Goal: Task Accomplishment & Management: Complete application form

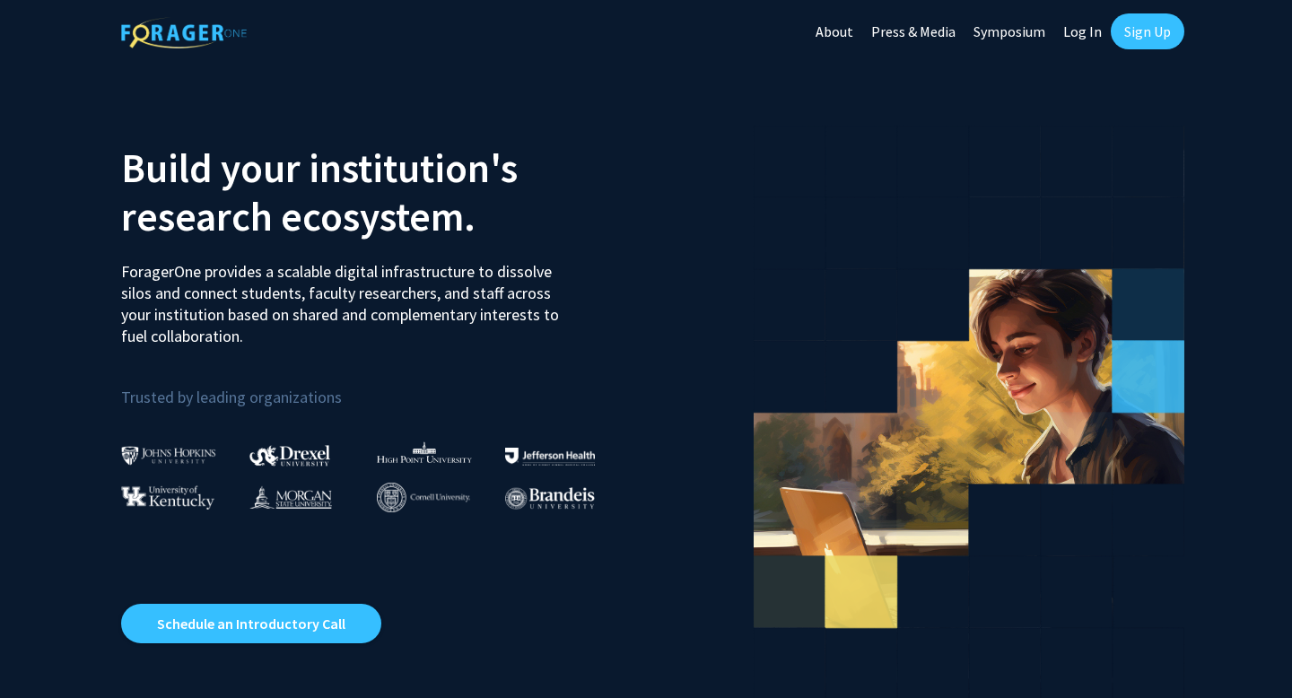
click at [1080, 34] on link "Log In" at bounding box center [1082, 31] width 57 height 63
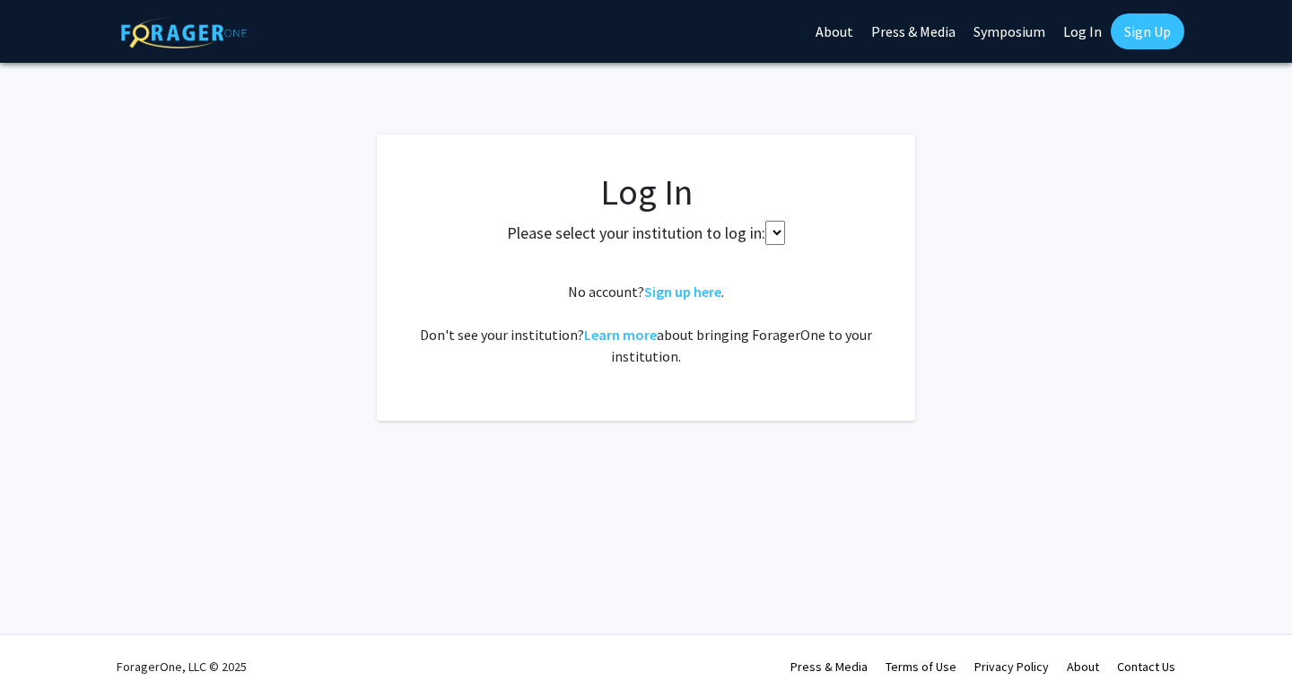
select select
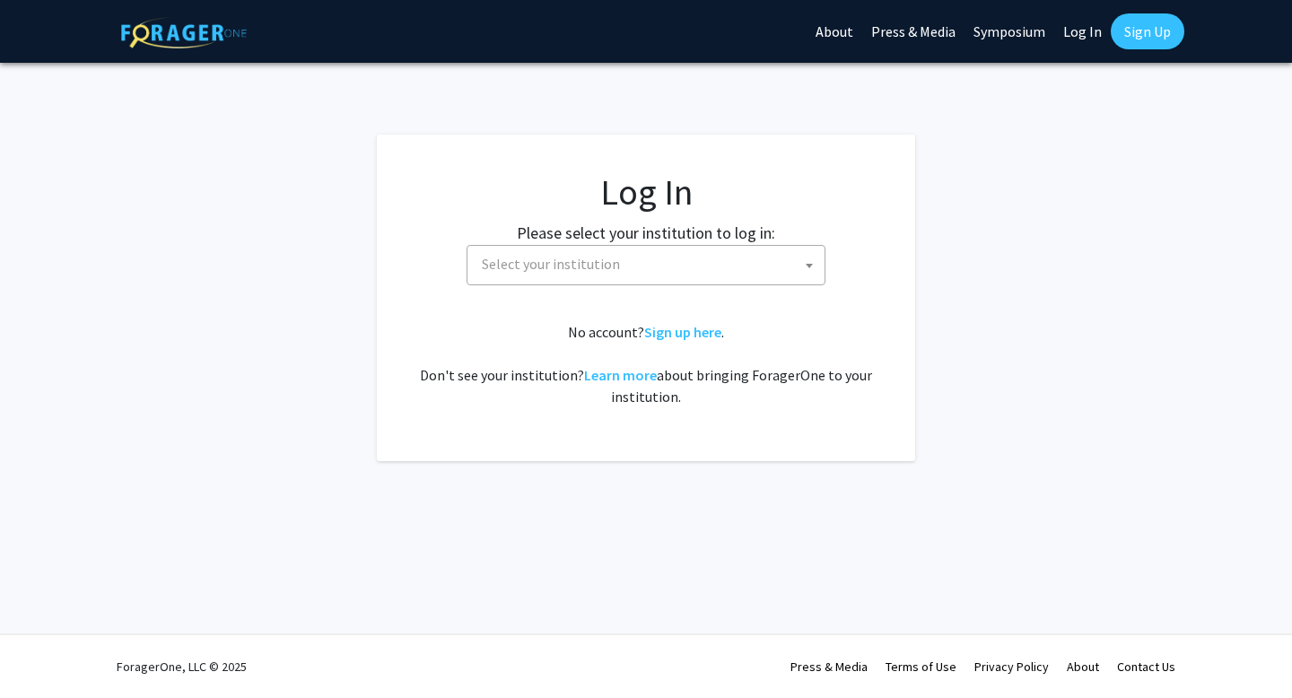
click at [800, 260] on span at bounding box center [809, 265] width 18 height 39
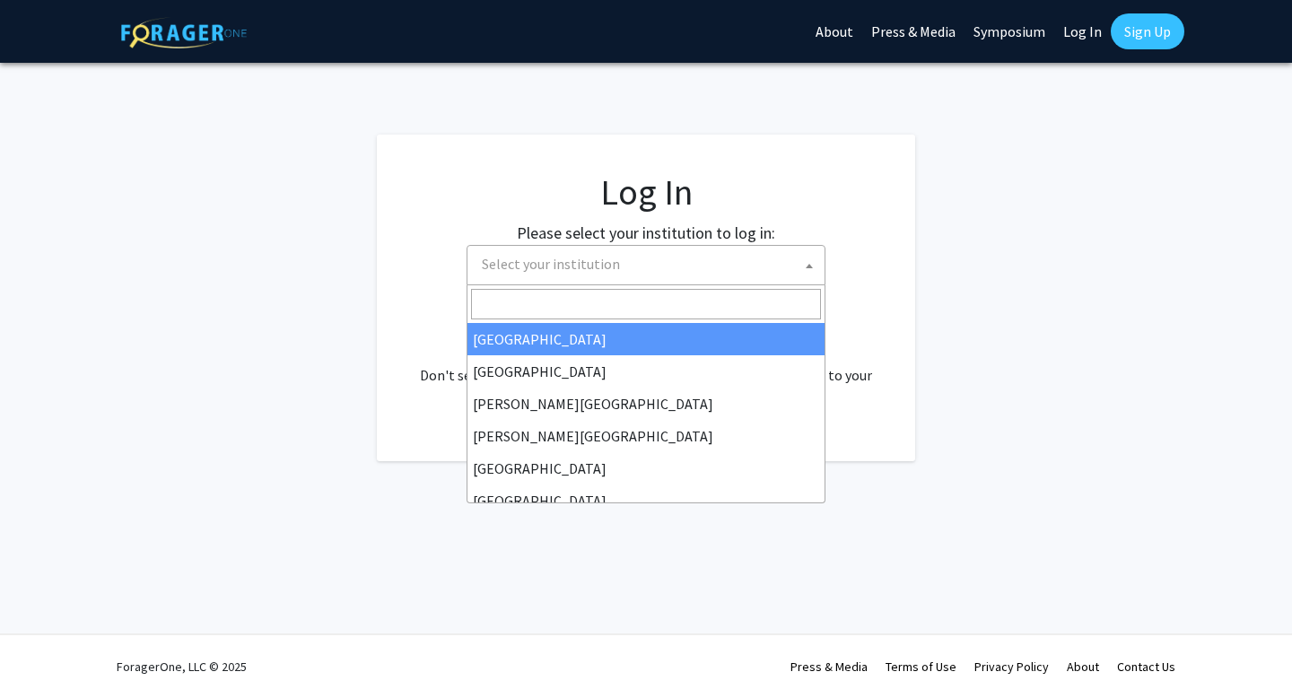
click at [803, 266] on span at bounding box center [809, 265] width 18 height 39
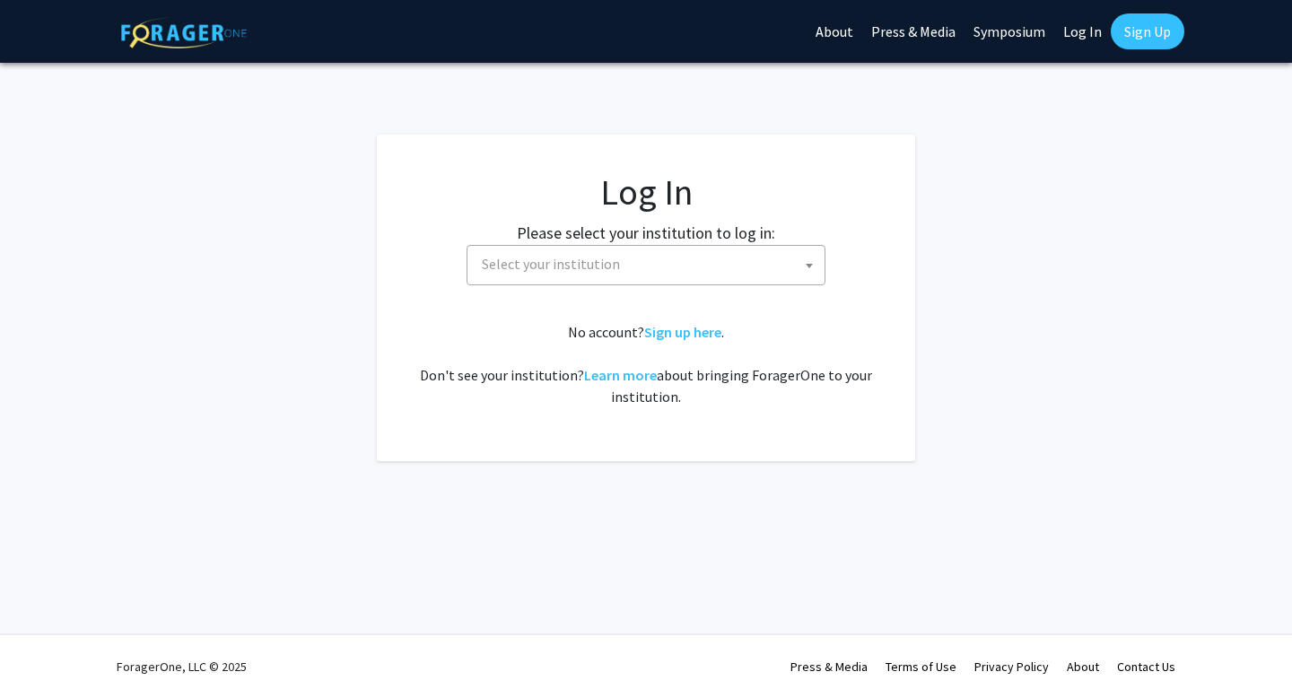
click at [803, 266] on span at bounding box center [809, 265] width 18 height 39
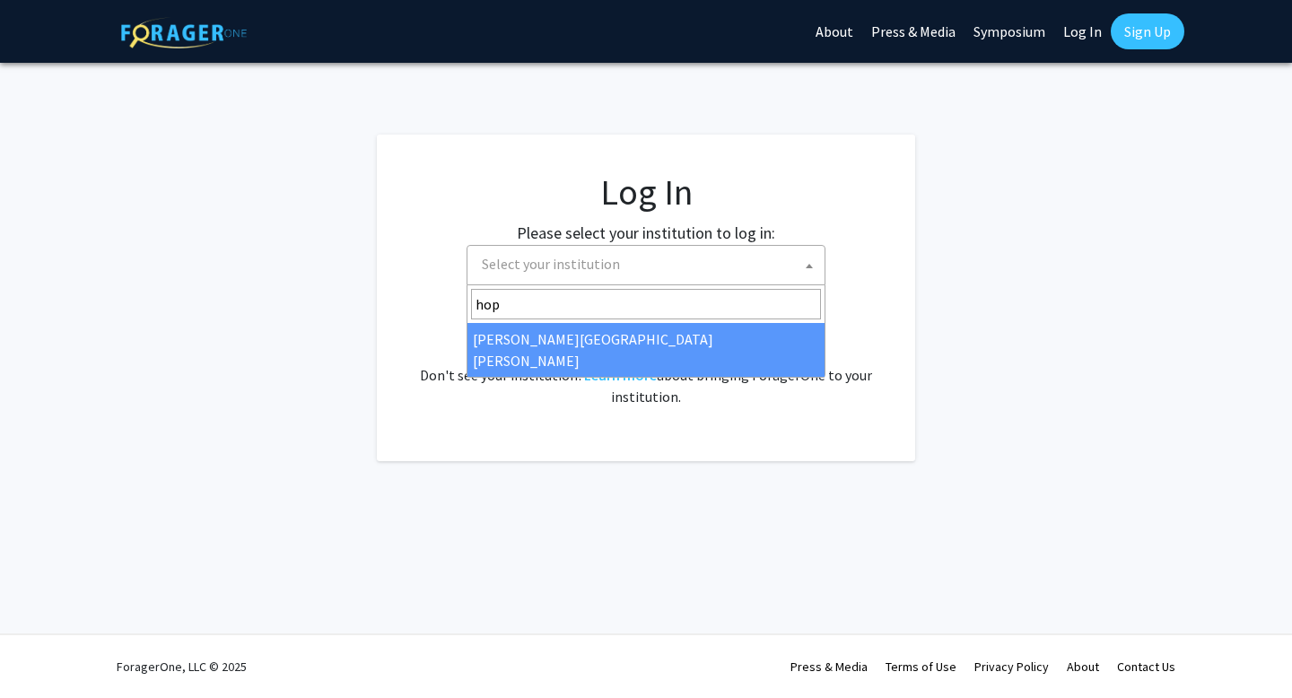
type input "hop"
select select "1"
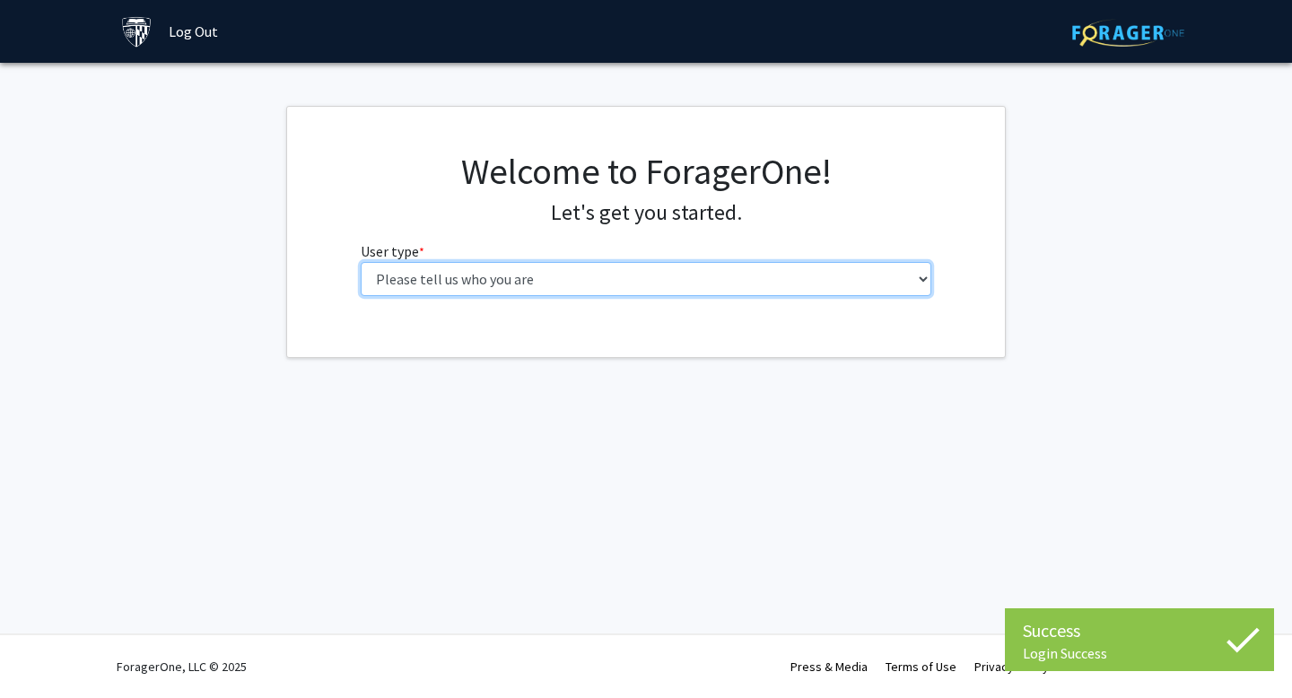
click at [770, 283] on select "Please tell us who you are Undergraduate Student Master's Student Doctoral Cand…" at bounding box center [647, 279] width 572 height 34
select select "1: undergrad"
click at [361, 262] on select "Please tell us who you are Undergraduate Student Master's Student Doctoral Cand…" at bounding box center [647, 279] width 572 height 34
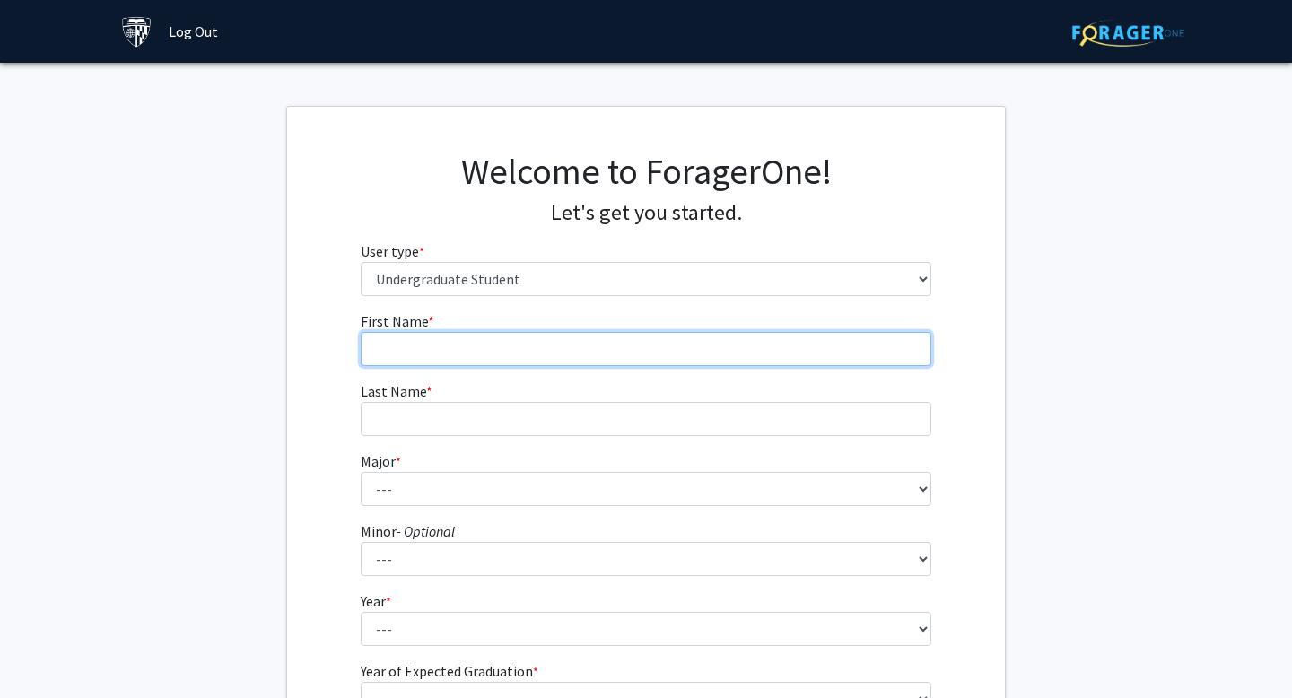
click at [581, 350] on input "First Name * required" at bounding box center [647, 349] width 572 height 34
type input "Annabelle"
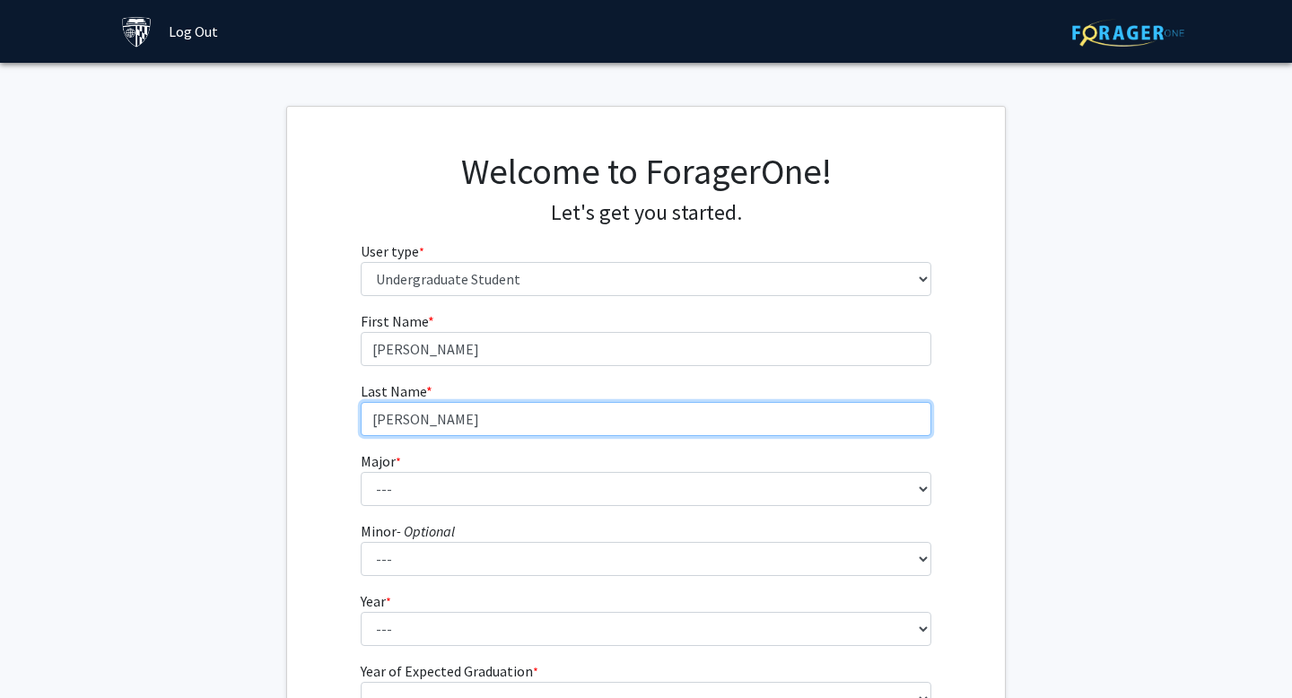
type input "Huang"
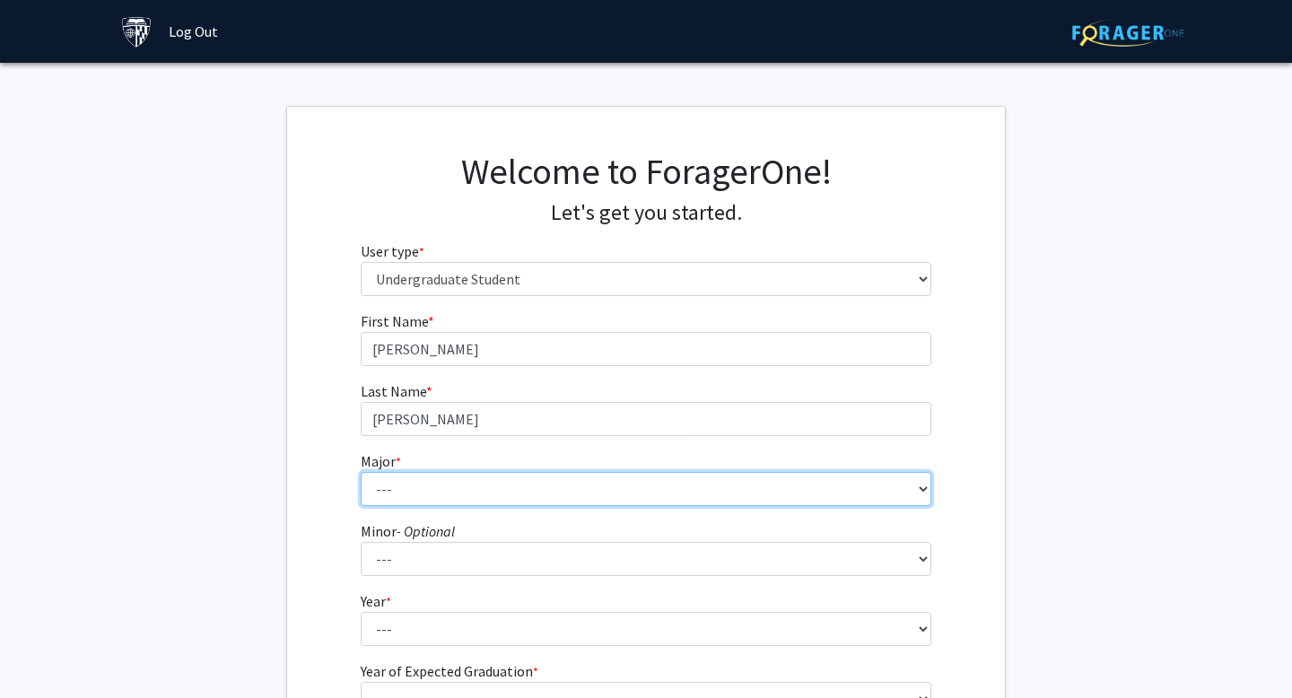
click at [691, 487] on select "--- Africana Studies Anthropology Applied Mathematics & Statistics Archaeology …" at bounding box center [647, 489] width 572 height 34
select select "41: 55"
click at [361, 472] on select "--- Africana Studies Anthropology Applied Mathematics & Statistics Archaeology …" at bounding box center [647, 489] width 572 height 34
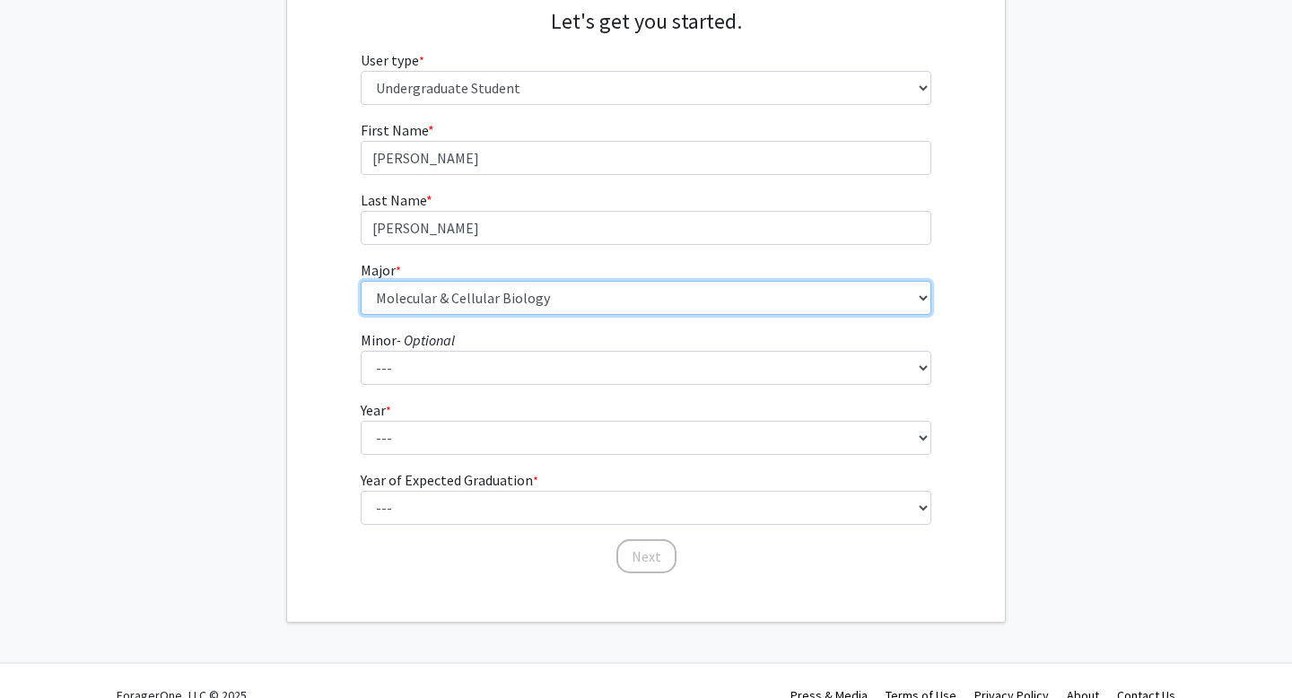
scroll to position [204, 0]
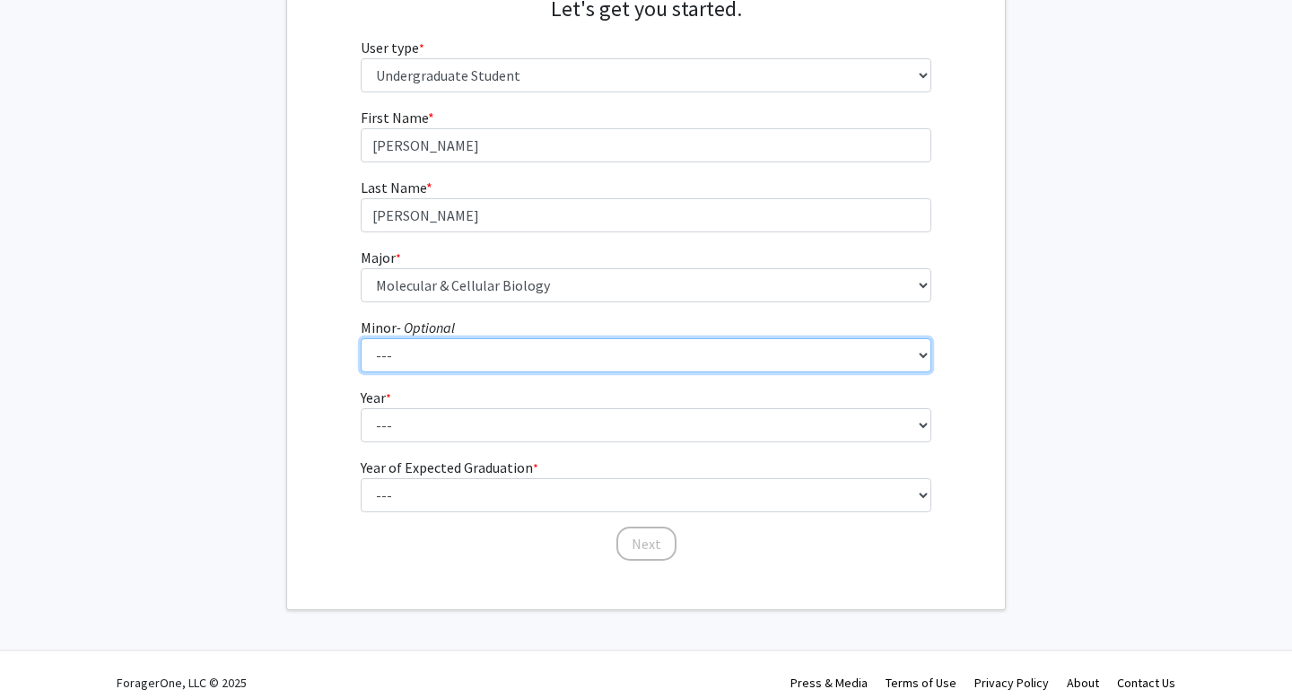
click at [667, 357] on select "--- Accounting and Financial Management Africana Studies Anthropology Applied M…" at bounding box center [647, 355] width 572 height 34
select select "5: 17"
click at [361, 338] on select "--- Accounting and Financial Management Africana Studies Anthropology Applied M…" at bounding box center [647, 355] width 572 height 34
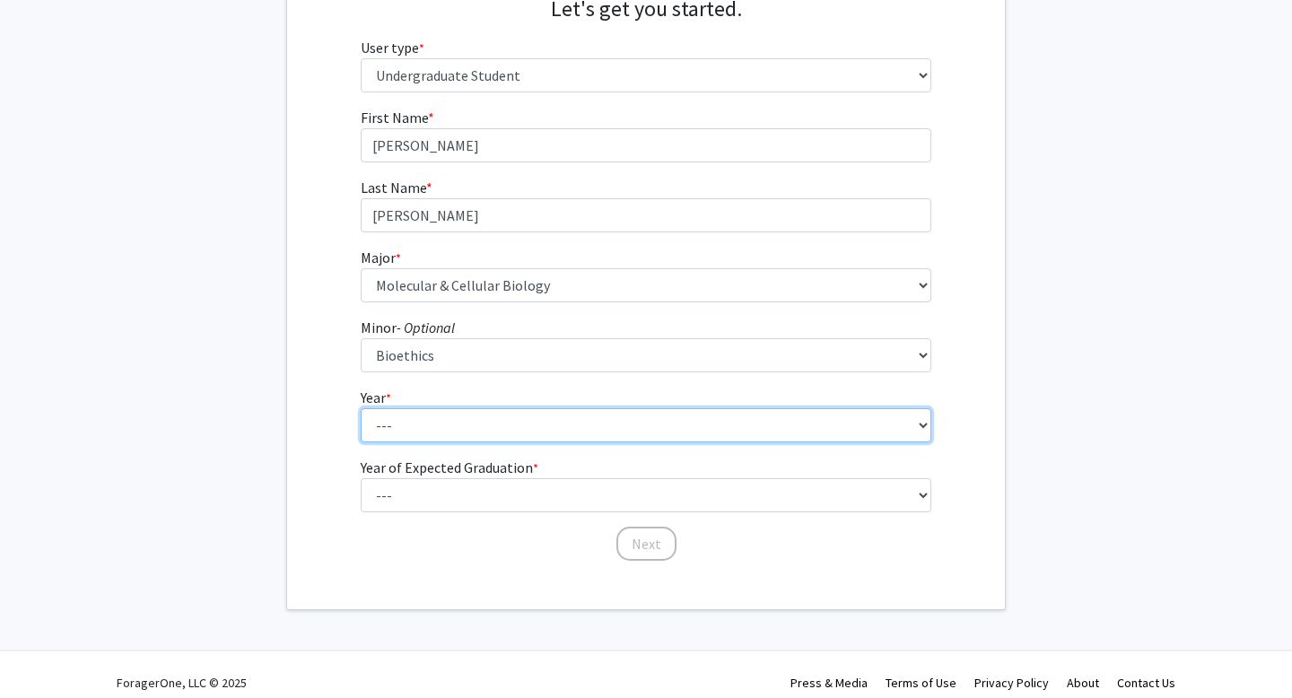
click at [490, 431] on select "--- First-year Sophomore Junior Senior Postbaccalaureate Certificate" at bounding box center [647, 425] width 572 height 34
select select "3: junior"
click at [361, 408] on select "--- First-year Sophomore Junior Senior Postbaccalaureate Certificate" at bounding box center [647, 425] width 572 height 34
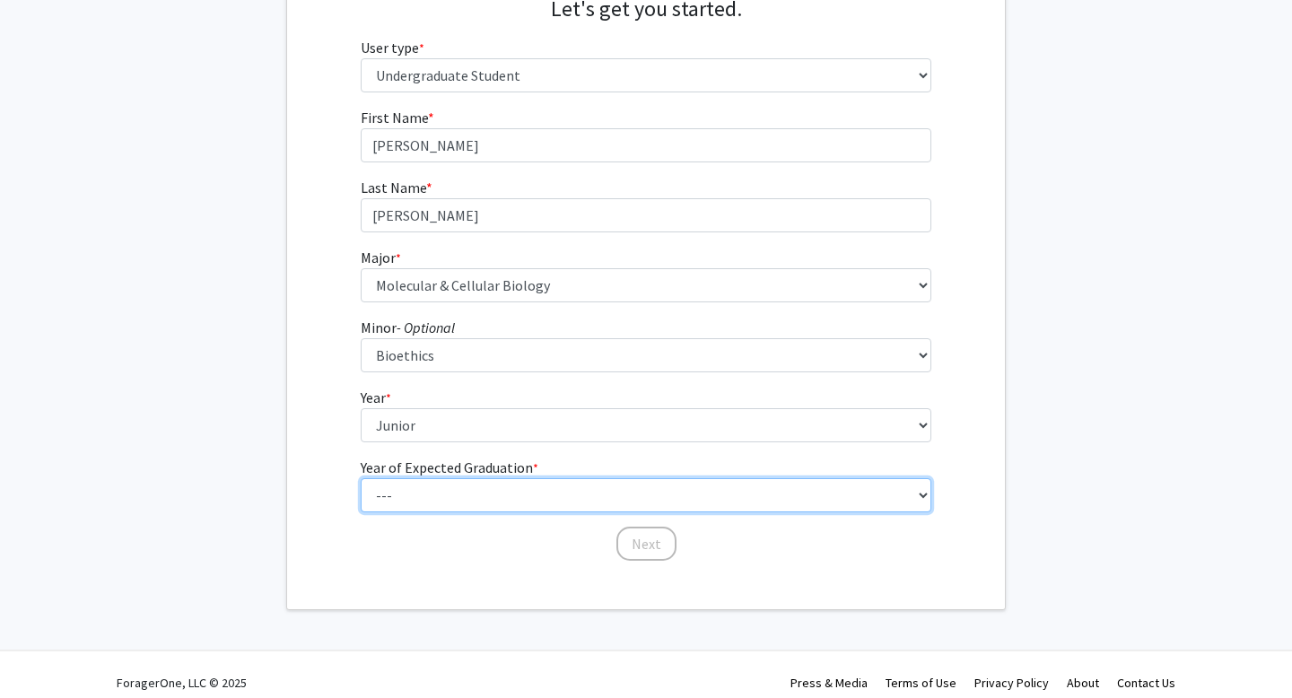
click at [493, 489] on select "--- 2025 2026 2027 2028 2029 2030 2031 2032 2033 2034" at bounding box center [647, 495] width 572 height 34
select select "3: 2027"
click at [361, 478] on select "--- 2025 2026 2027 2028 2029 2030 2031 2032 2033 2034" at bounding box center [647, 495] width 572 height 34
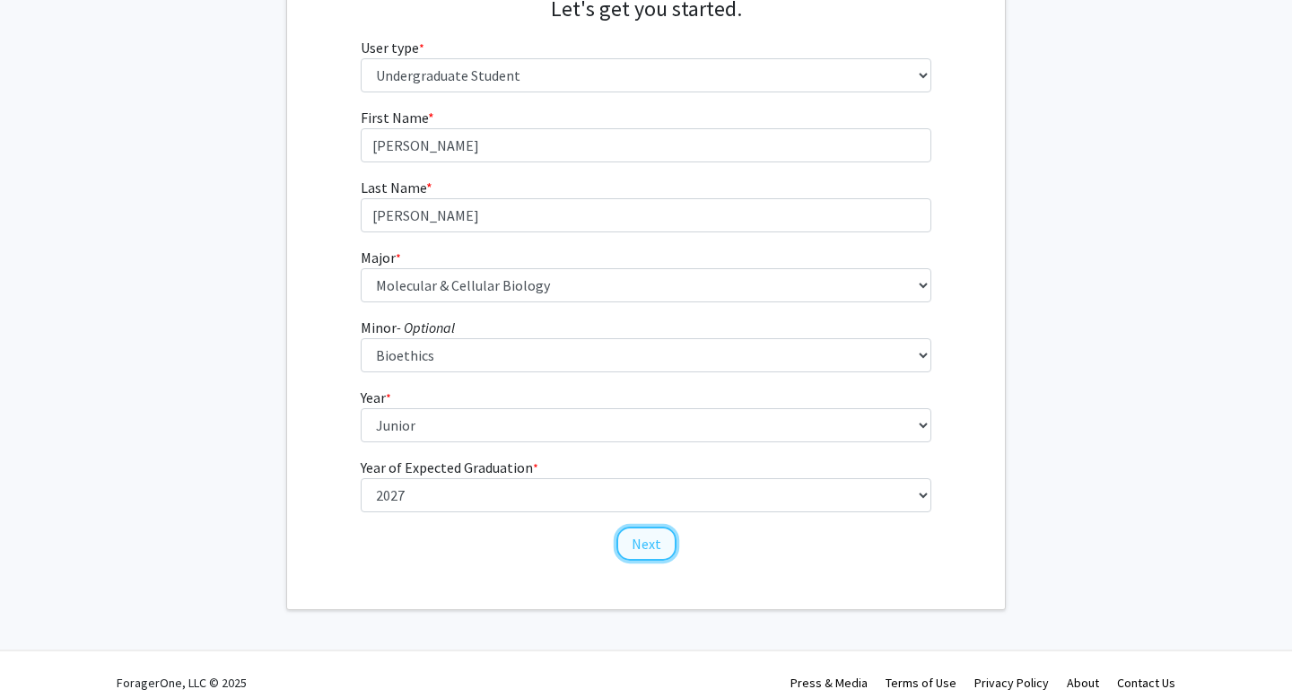
click at [635, 545] on button "Next" at bounding box center [646, 544] width 60 height 34
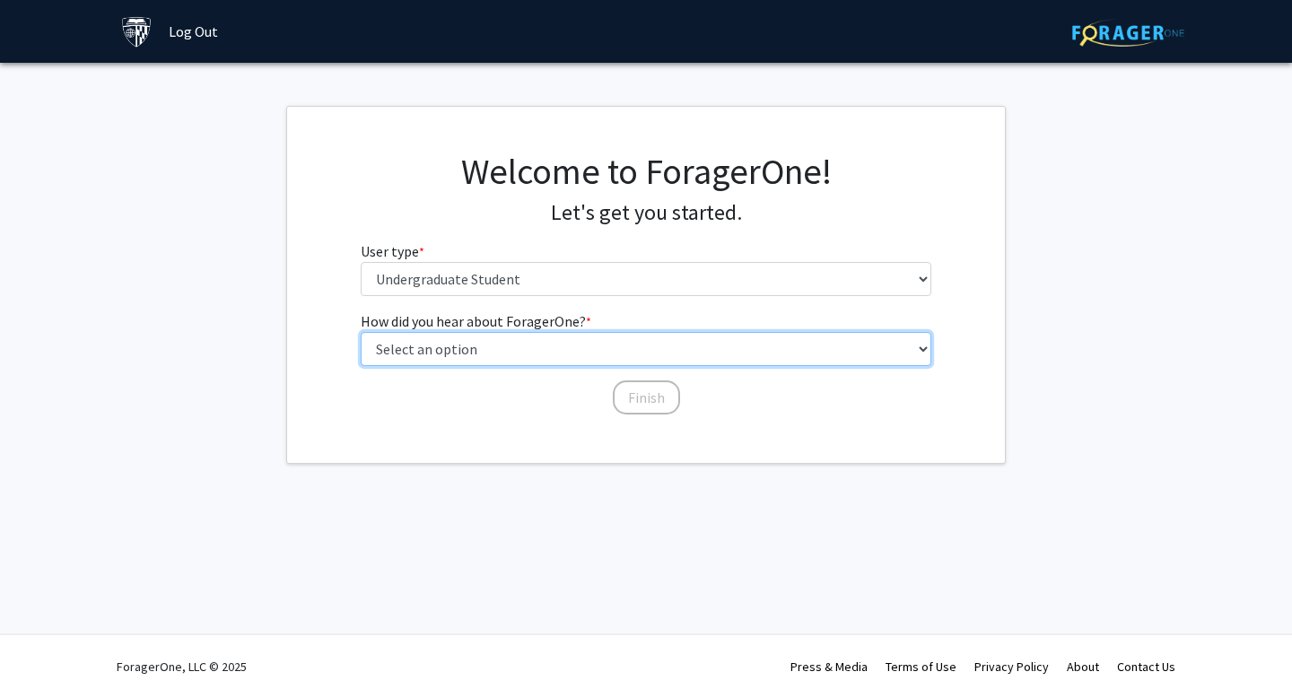
click at [814, 339] on select "Select an option Peer/student recommendation Faculty/staff recommendation Unive…" at bounding box center [647, 349] width 572 height 34
select select "3: university_website"
click at [361, 332] on select "Select an option Peer/student recommendation Faculty/staff recommendation Unive…" at bounding box center [647, 349] width 572 height 34
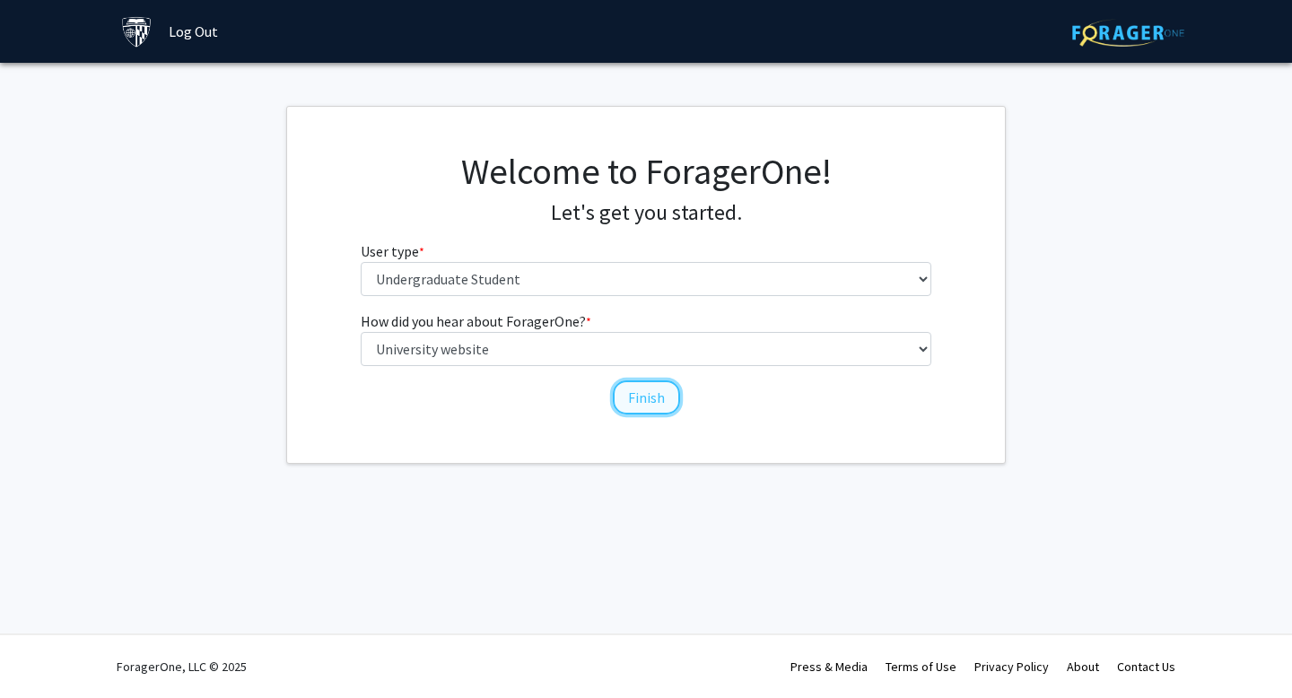
click at [638, 395] on button "Finish" at bounding box center [646, 397] width 67 height 34
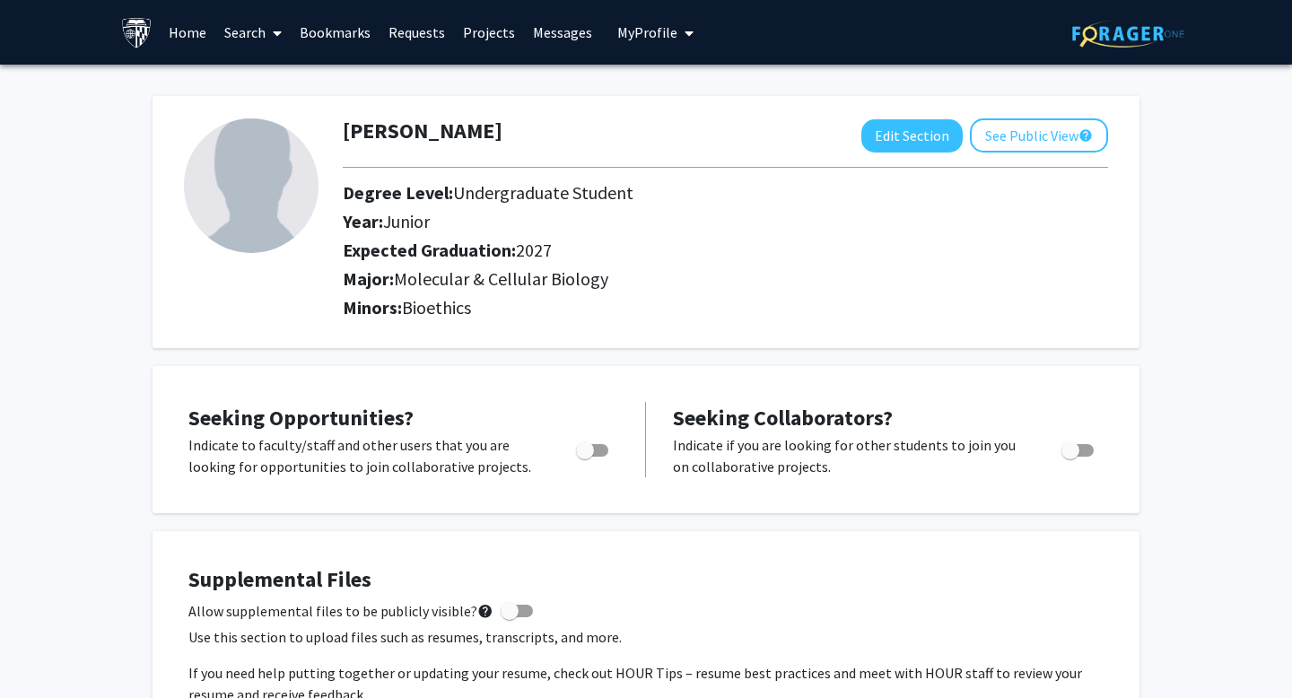
click at [275, 36] on icon at bounding box center [277, 33] width 9 height 14
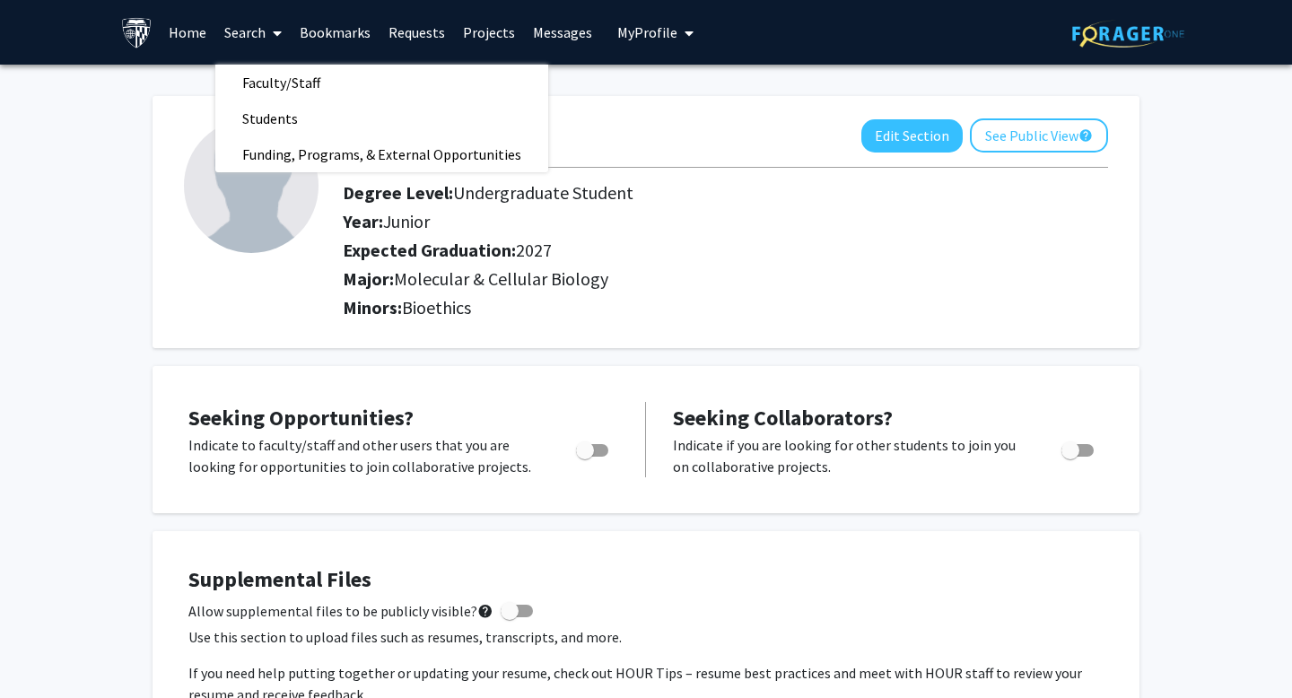
click at [284, 33] on link "Search" at bounding box center [252, 32] width 75 height 63
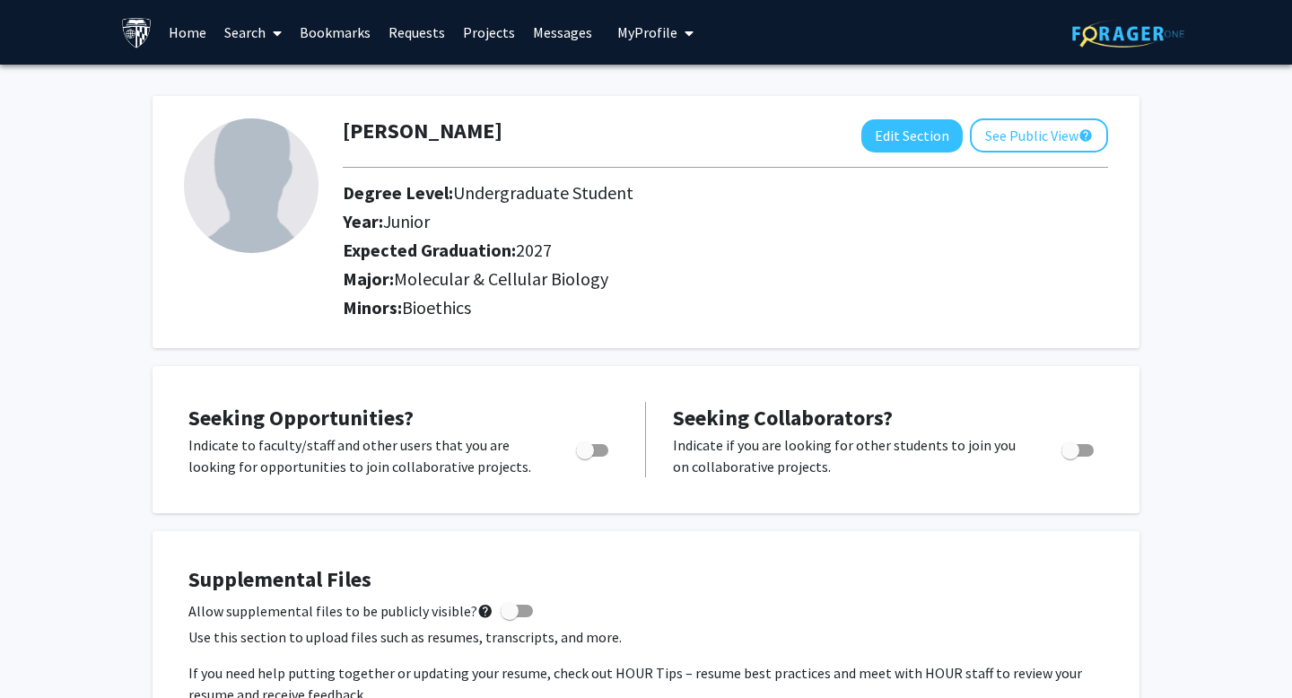
click at [275, 33] on icon at bounding box center [277, 33] width 9 height 14
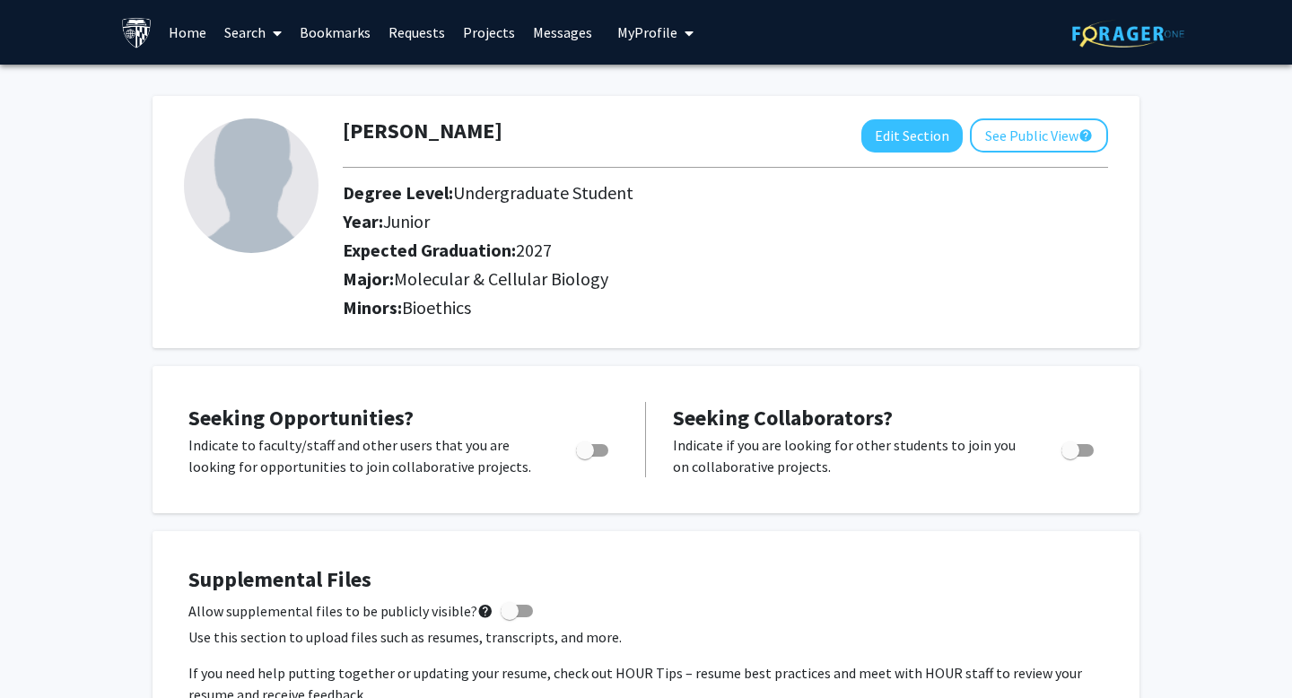
click at [277, 35] on icon at bounding box center [277, 33] width 9 height 14
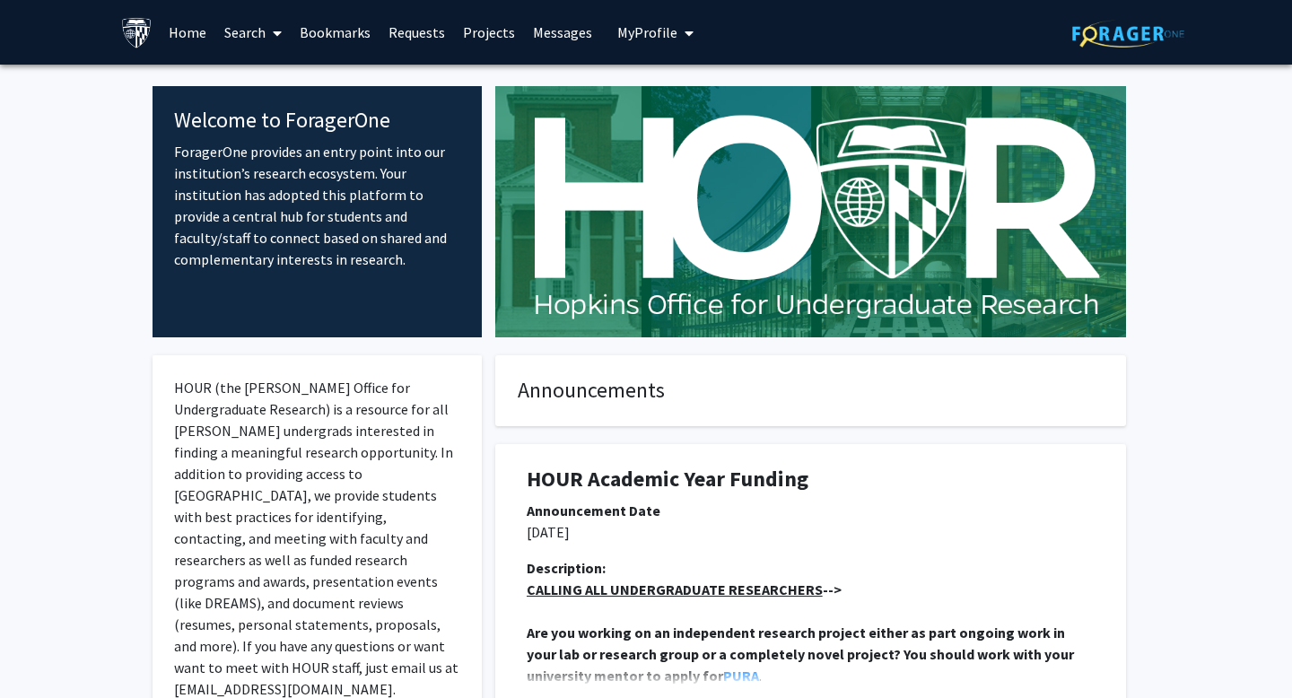
click at [185, 24] on link "Home" at bounding box center [188, 32] width 56 height 63
click at [1100, 36] on img at bounding box center [1128, 34] width 112 height 28
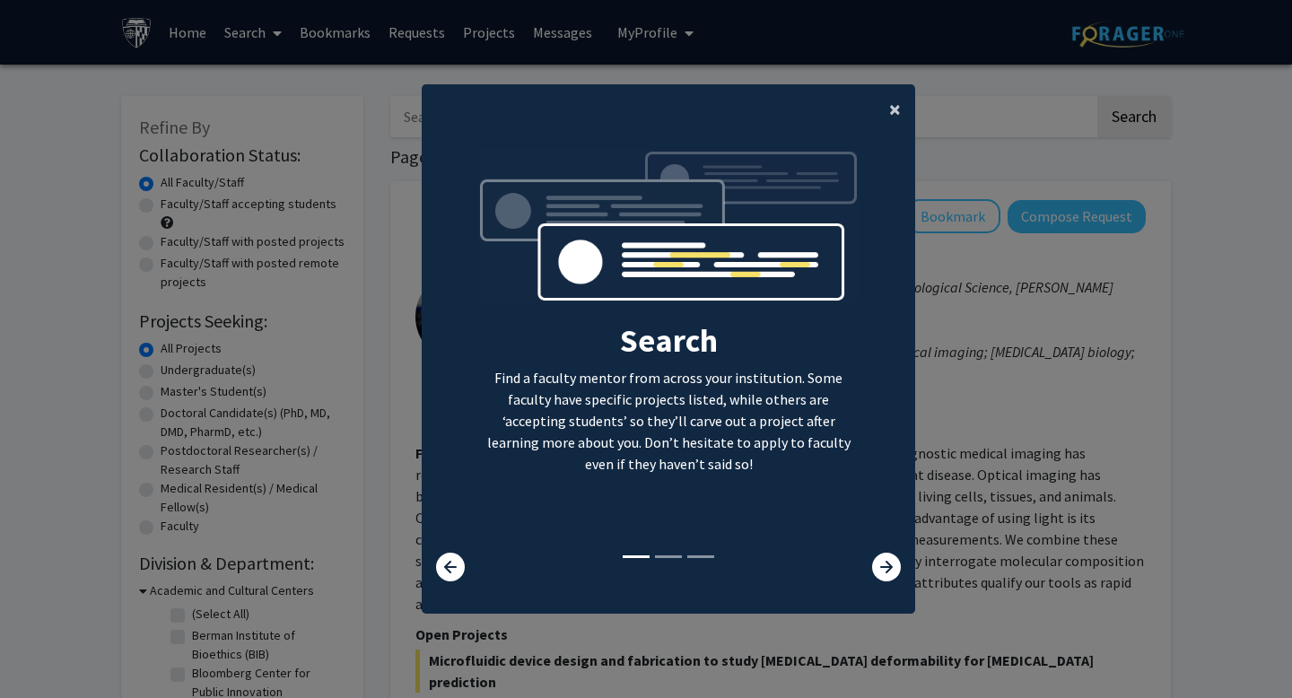
click at [897, 108] on span "×" at bounding box center [895, 109] width 12 height 28
